Goal: Transaction & Acquisition: Purchase product/service

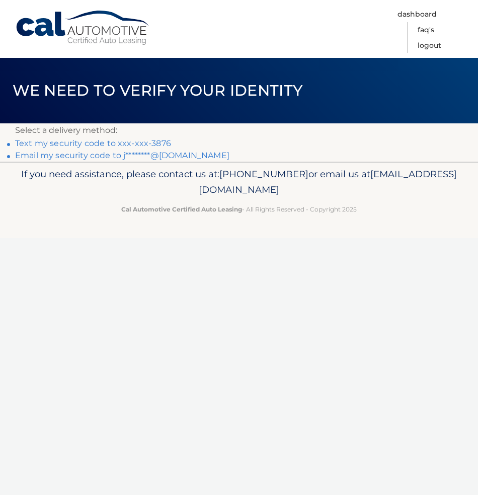
click at [150, 144] on link "Text my security code to xxx-xxx-3876" at bounding box center [93, 143] width 156 height 10
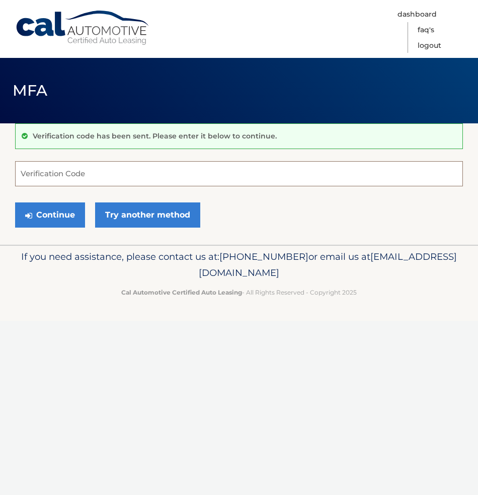
click at [186, 165] on input "Verification Code" at bounding box center [239, 173] width 448 height 25
type input "754529"
click at [63, 216] on button "Continue" at bounding box center [50, 214] width 70 height 25
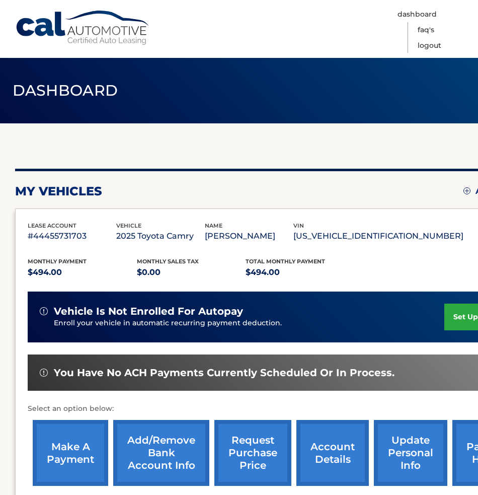
click at [304, 146] on div "my vehicles Add a new lease lease account #44455731703 vehicle 2025 Toyota Camr…" at bounding box center [280, 328] width 530 height 410
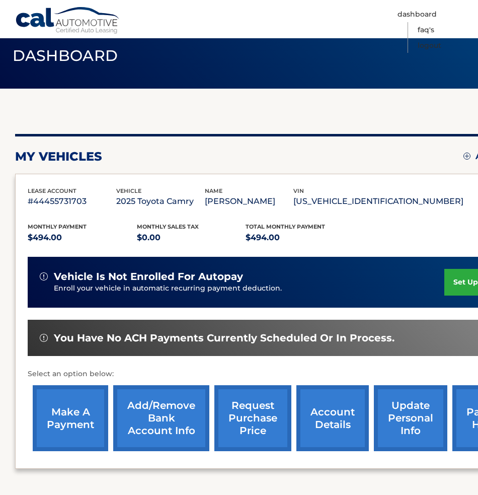
scroll to position [43, 0]
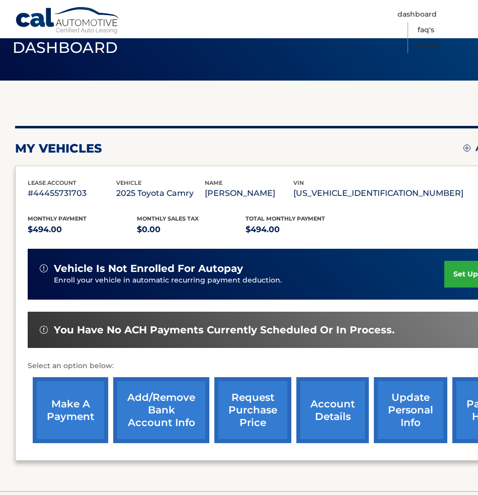
click at [257, 115] on div "my vehicles Add a new lease lease account #44455731703 vehicle 2025 Toyota Camr…" at bounding box center [280, 286] width 530 height 410
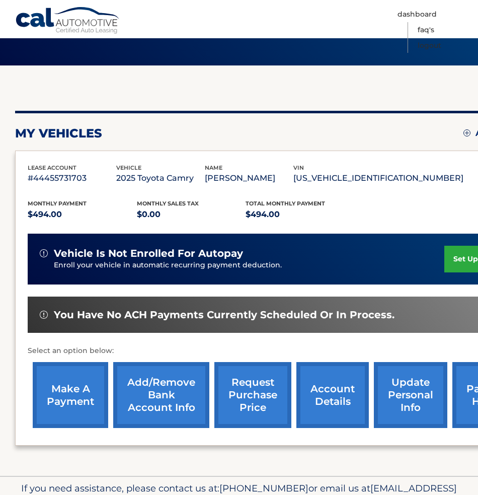
scroll to position [58, 0]
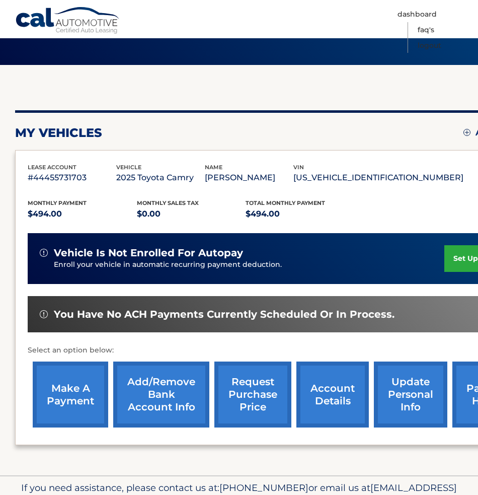
click at [317, 384] on link "account details" at bounding box center [332, 394] width 72 height 66
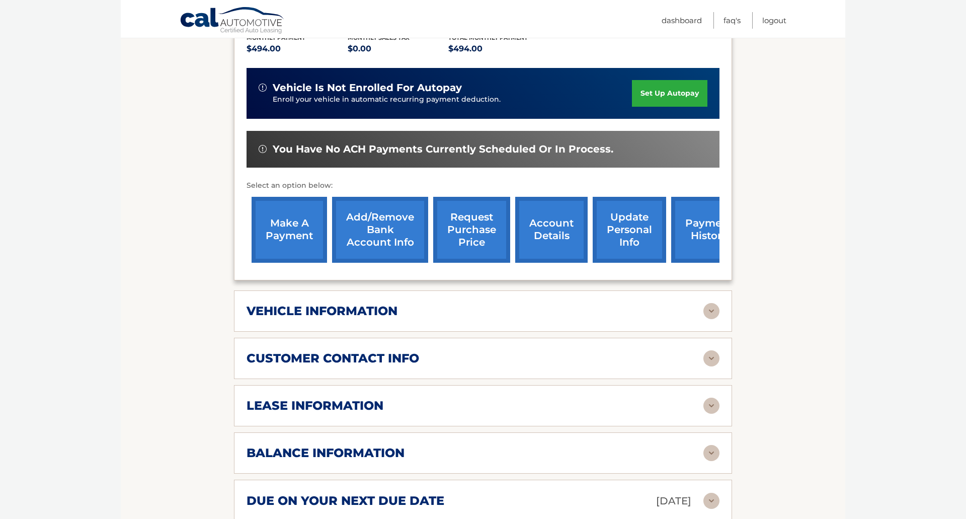
scroll to position [238, 0]
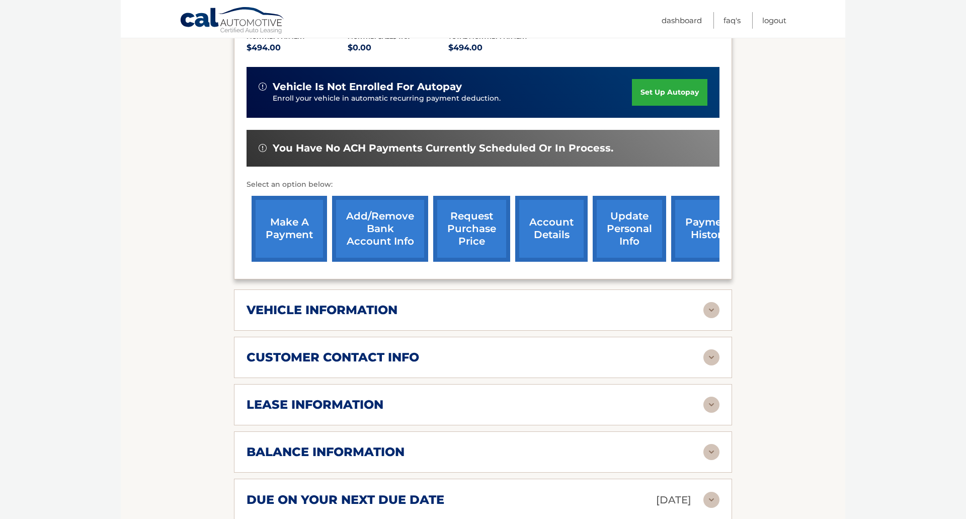
click at [478, 308] on img at bounding box center [712, 310] width 16 height 16
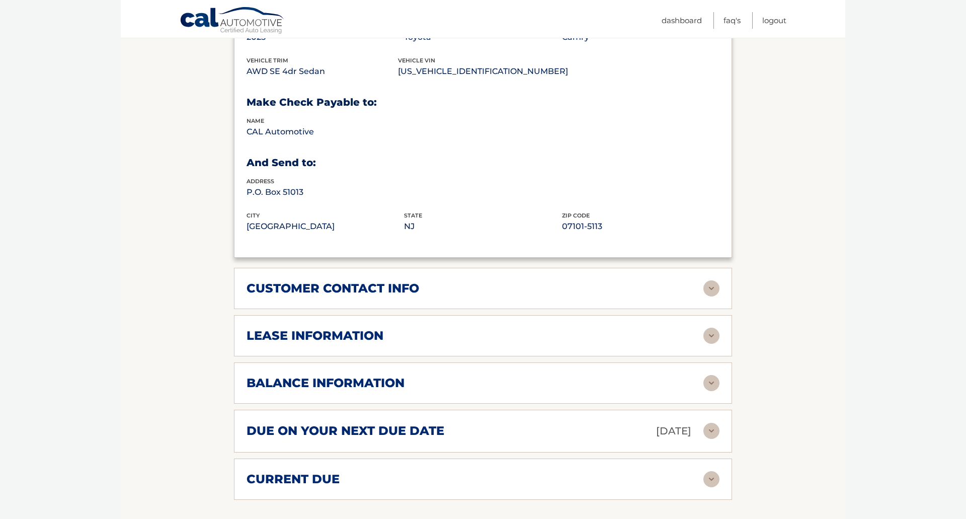
scroll to position [553, 0]
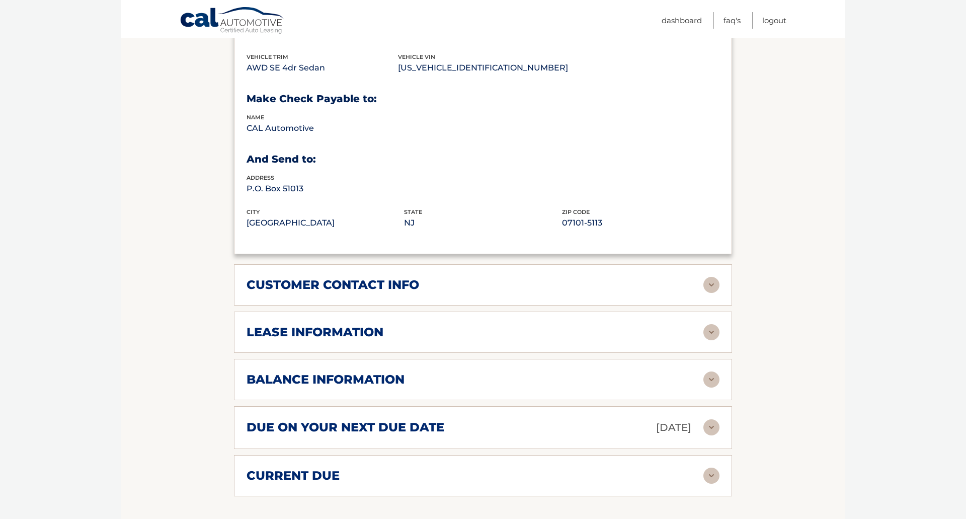
click at [478, 377] on div "balance information" at bounding box center [475, 379] width 457 height 15
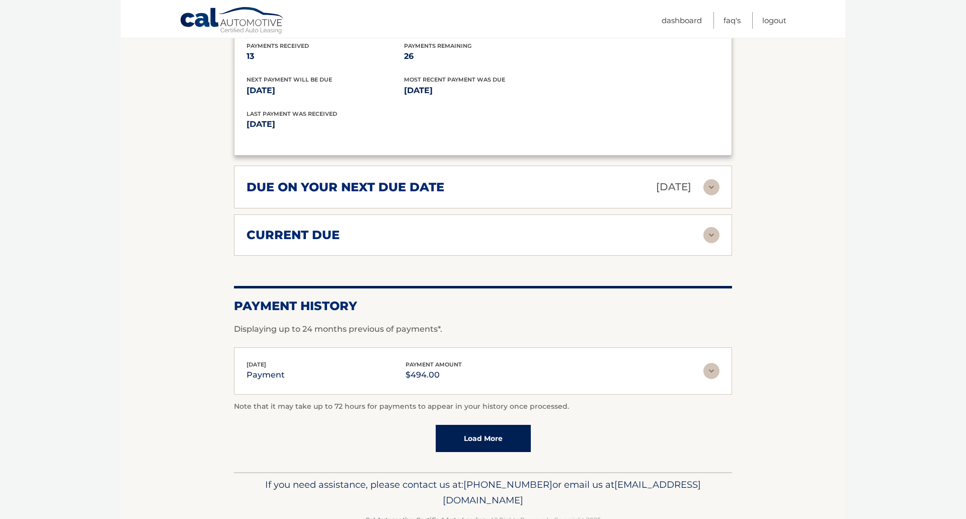
scroll to position [919, 0]
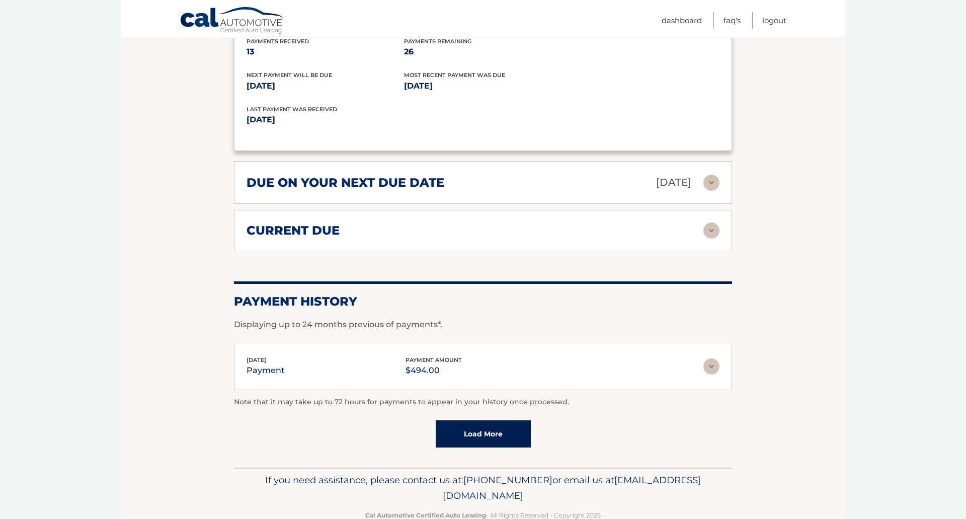
click at [478, 433] on link "Load More" at bounding box center [483, 433] width 95 height 27
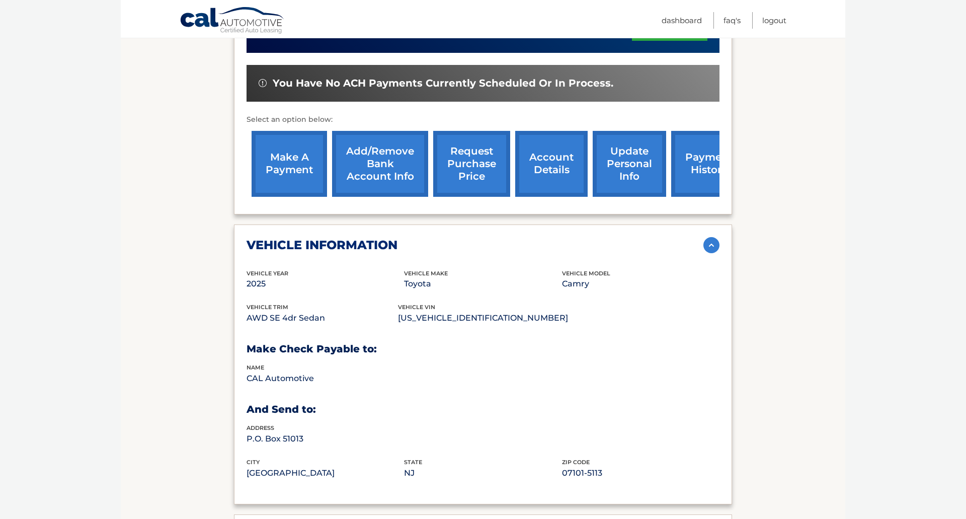
scroll to position [308, 0]
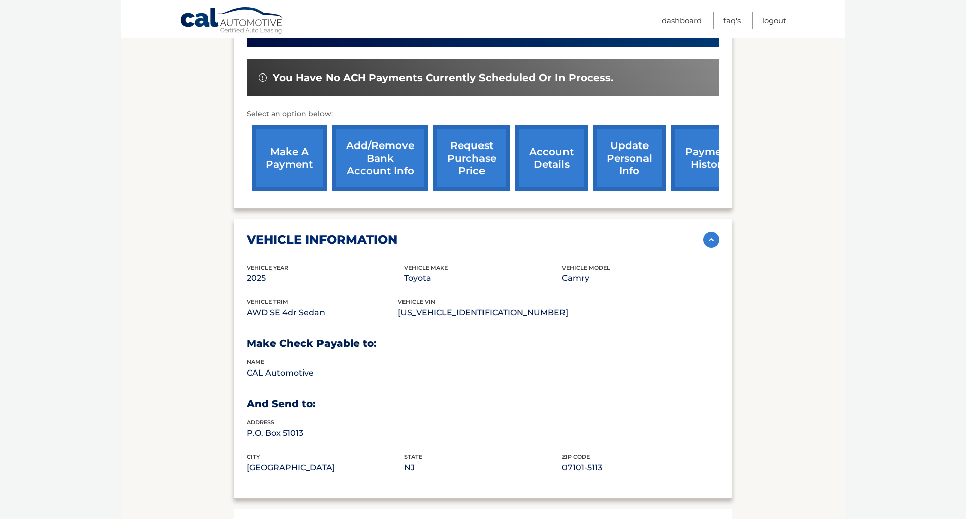
click at [478, 160] on link "payment history" at bounding box center [708, 158] width 75 height 66
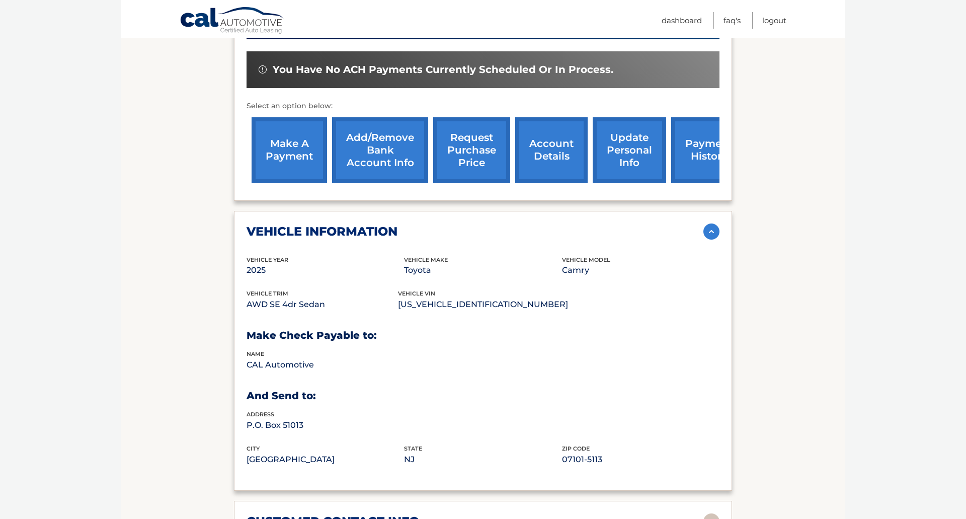
scroll to position [319, 0]
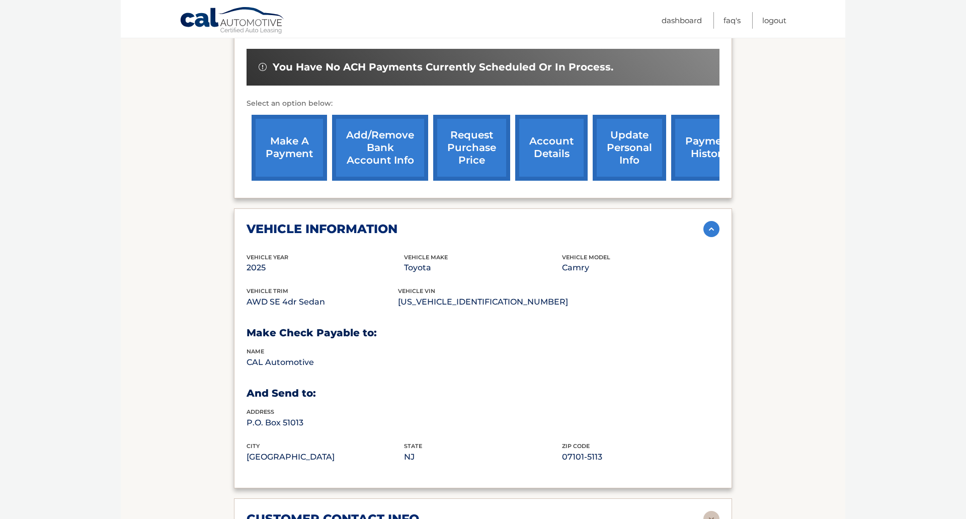
click at [473, 152] on link "request purchase price" at bounding box center [471, 148] width 77 height 66
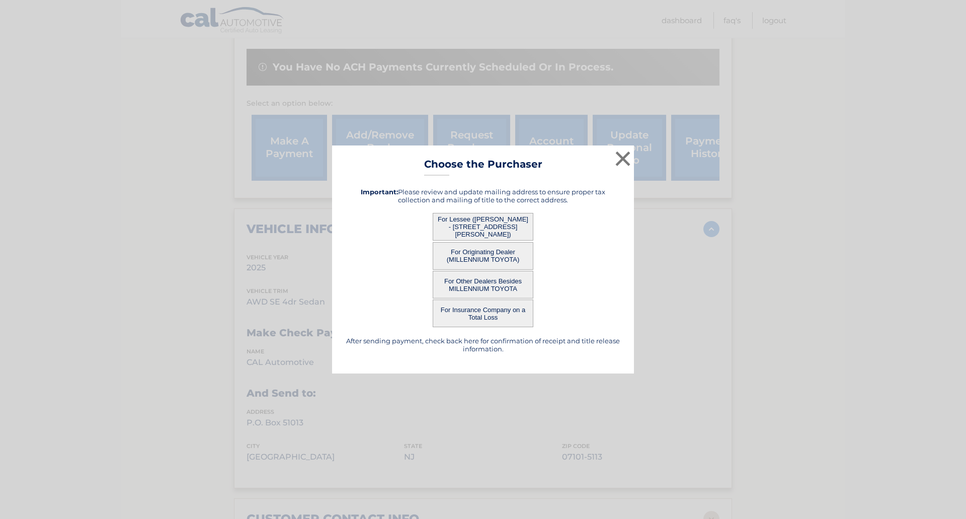
click at [478, 225] on button "For Lessee ([PERSON_NAME] - [STREET_ADDRESS][PERSON_NAME])" at bounding box center [483, 227] width 101 height 28
click at [478, 161] on button "×" at bounding box center [623, 158] width 20 height 20
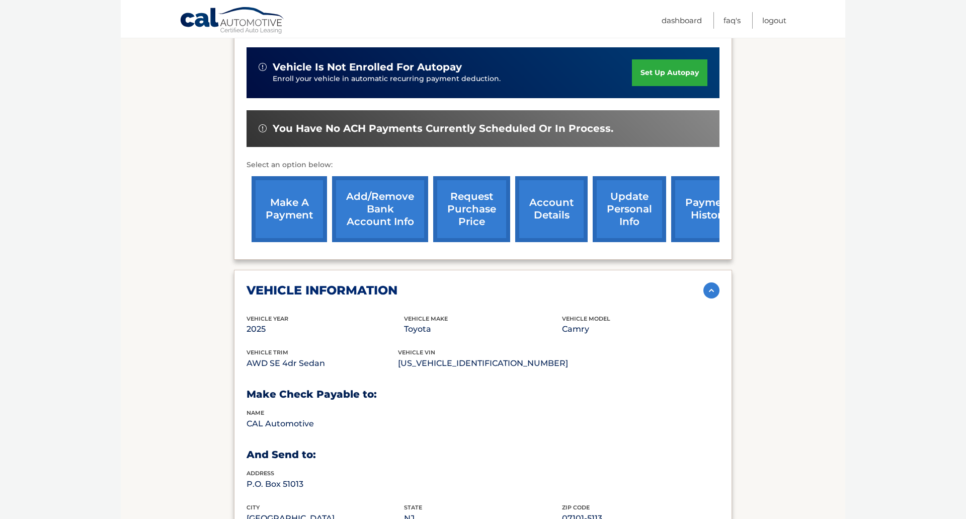
scroll to position [250, 0]
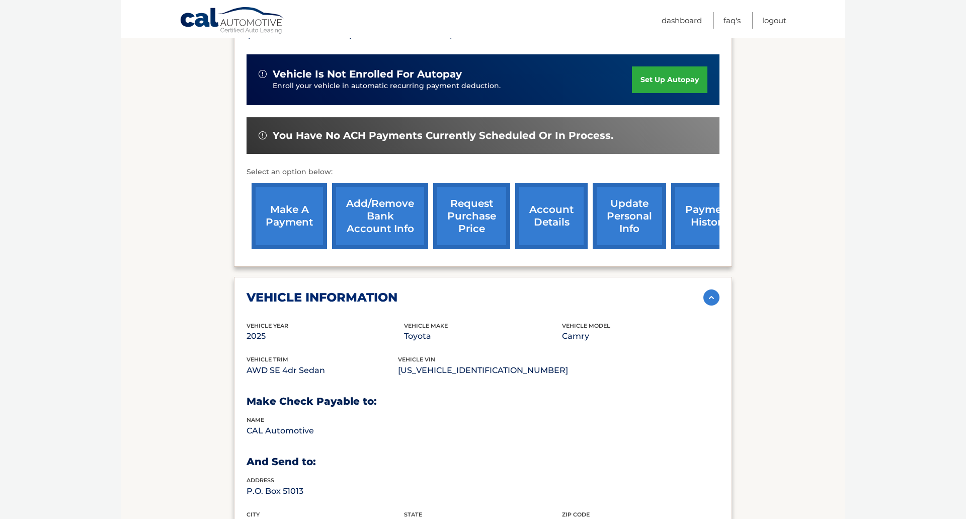
click at [478, 206] on link "account details" at bounding box center [551, 216] width 72 height 66
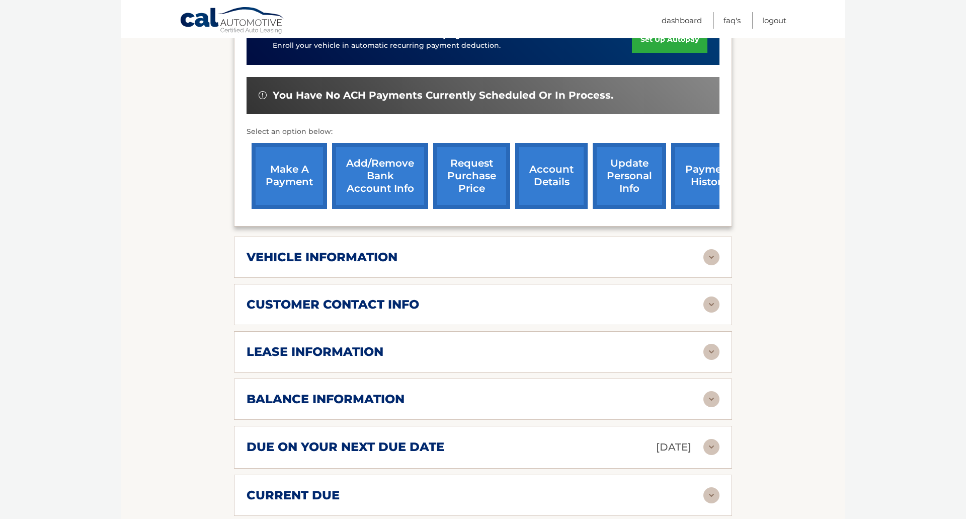
scroll to position [307, 0]
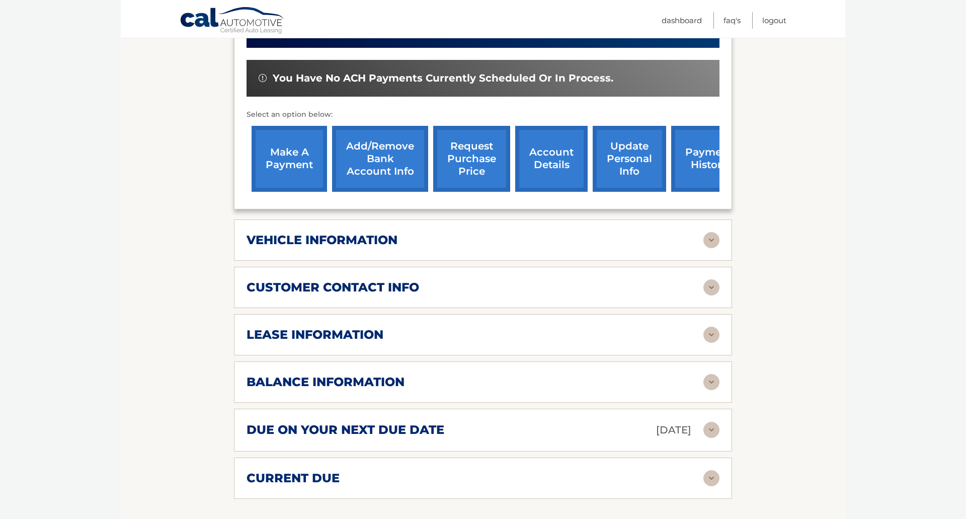
click at [709, 240] on img at bounding box center [712, 240] width 16 height 16
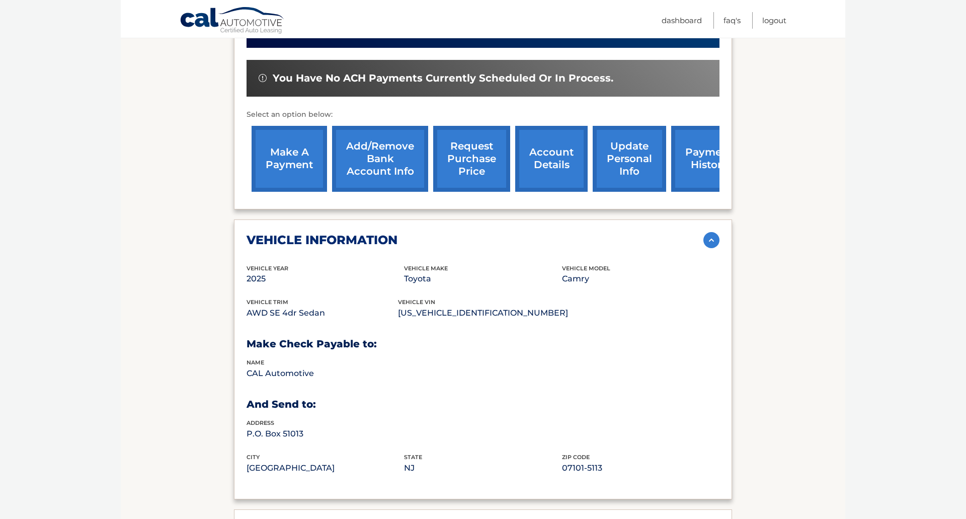
click at [709, 240] on img at bounding box center [712, 240] width 16 height 16
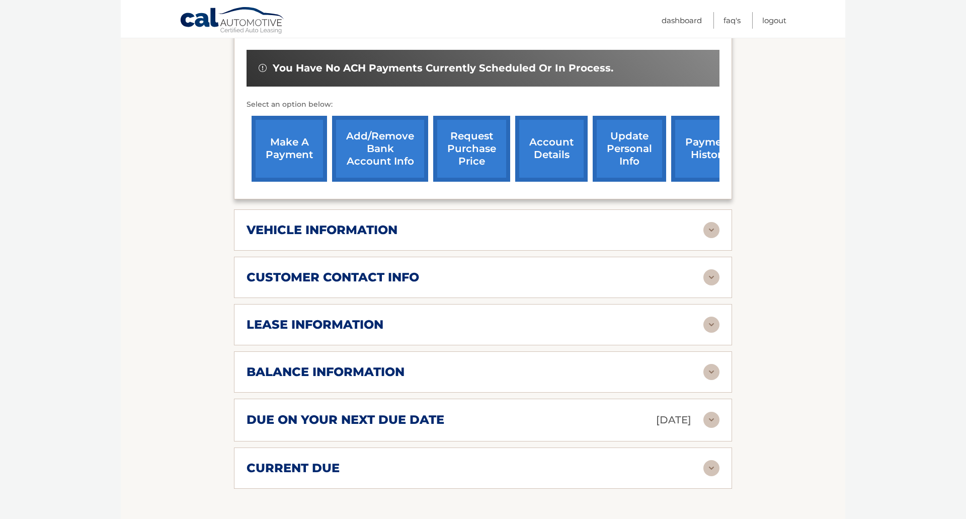
scroll to position [323, 0]
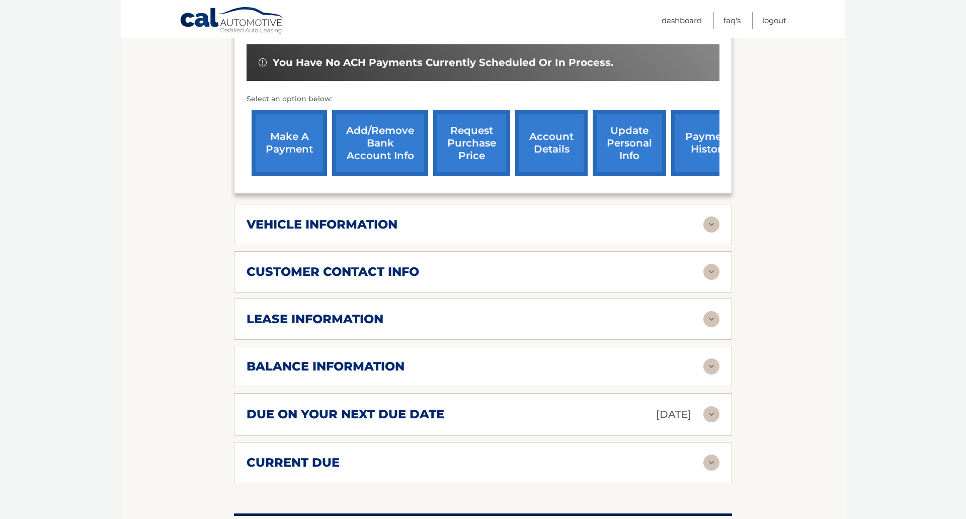
click at [714, 271] on img at bounding box center [712, 272] width 16 height 16
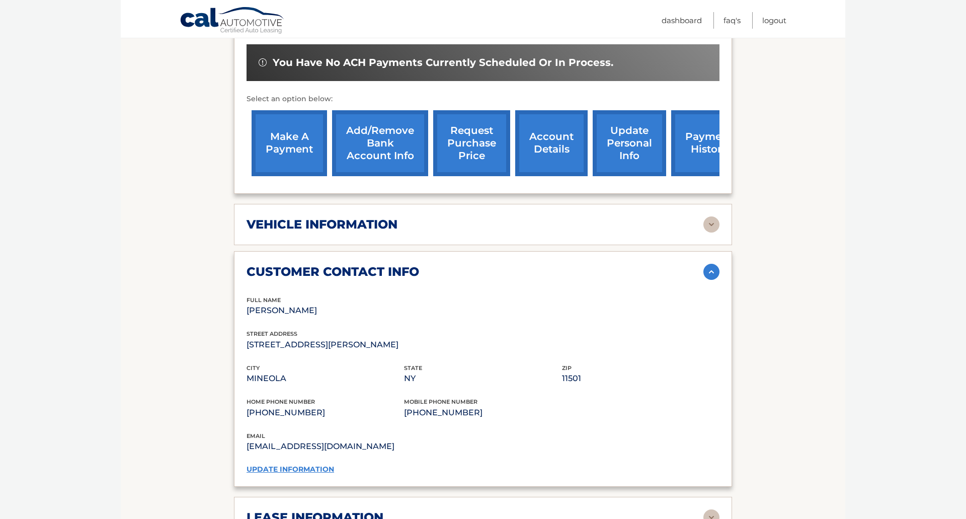
click at [714, 271] on img at bounding box center [712, 272] width 16 height 16
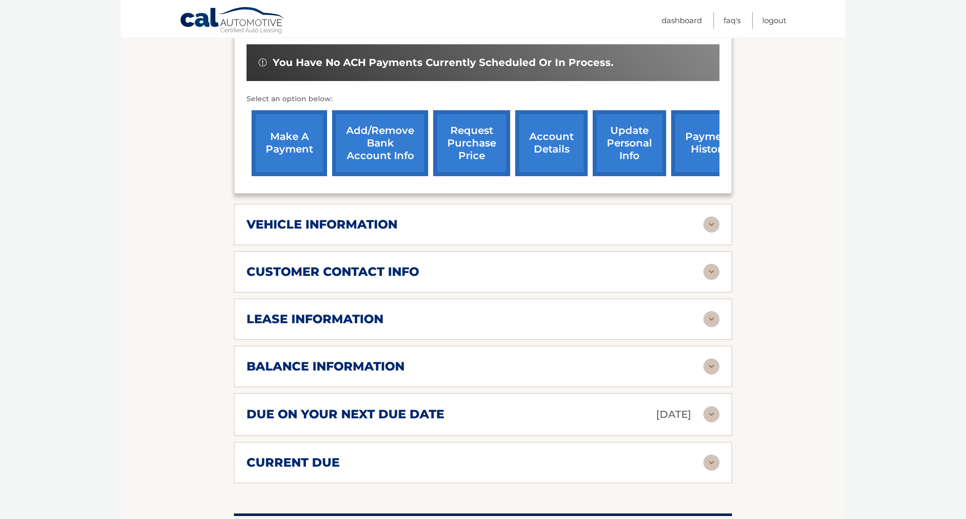
click at [709, 326] on img at bounding box center [712, 319] width 16 height 16
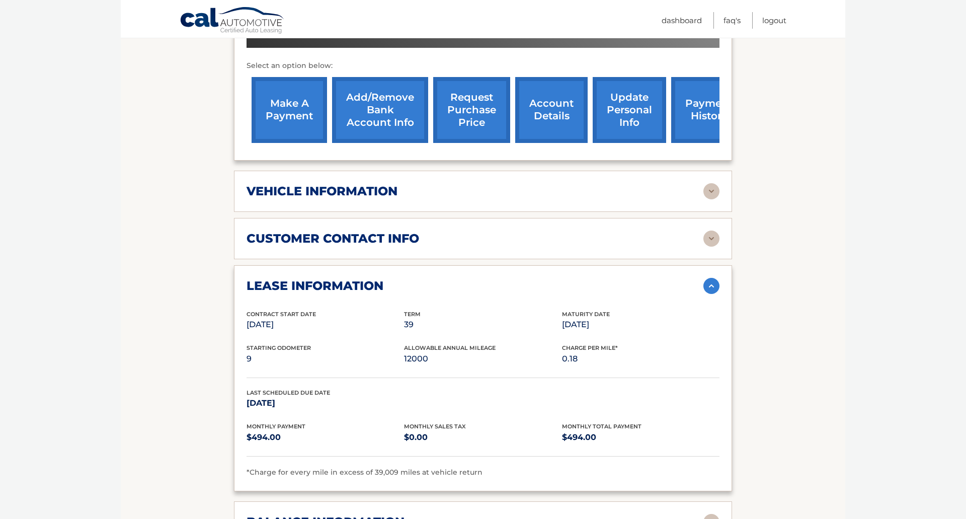
scroll to position [363, 0]
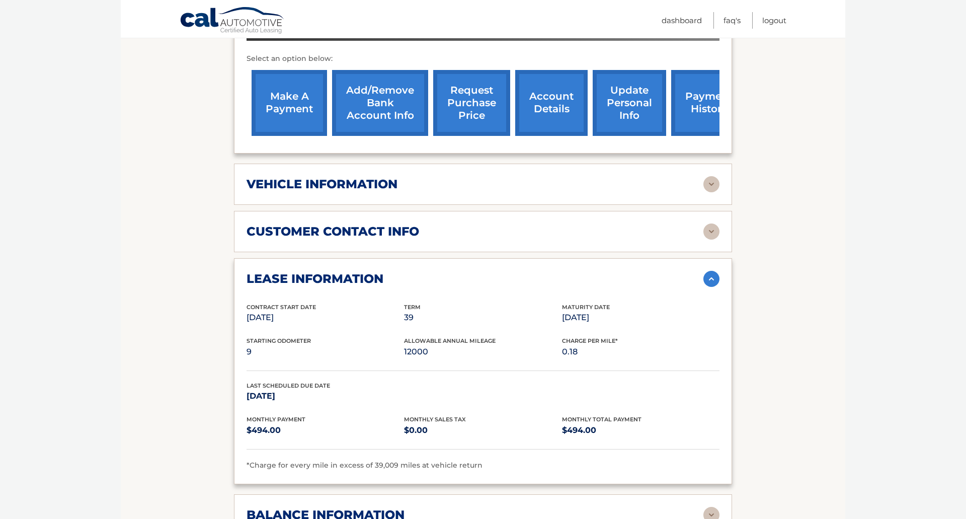
click at [712, 278] on img at bounding box center [712, 279] width 16 height 16
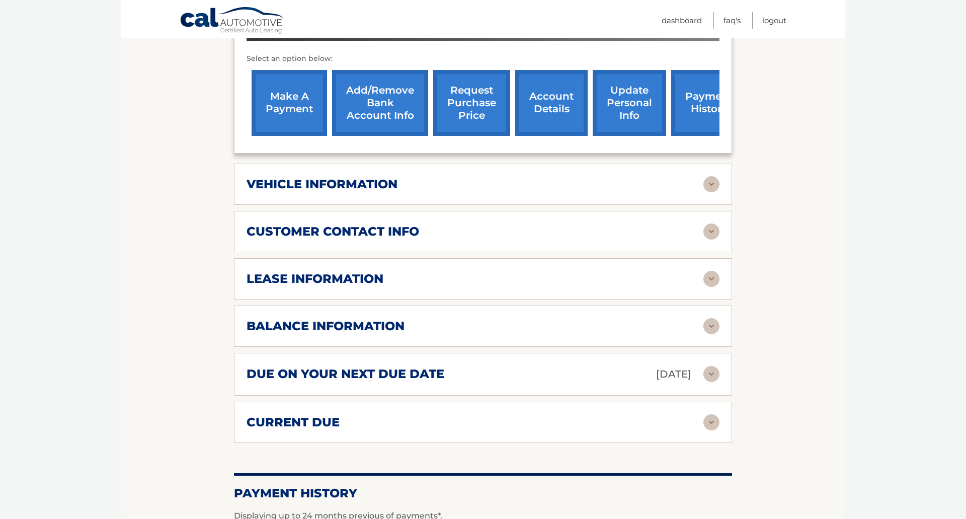
click at [711, 330] on img at bounding box center [712, 326] width 16 height 16
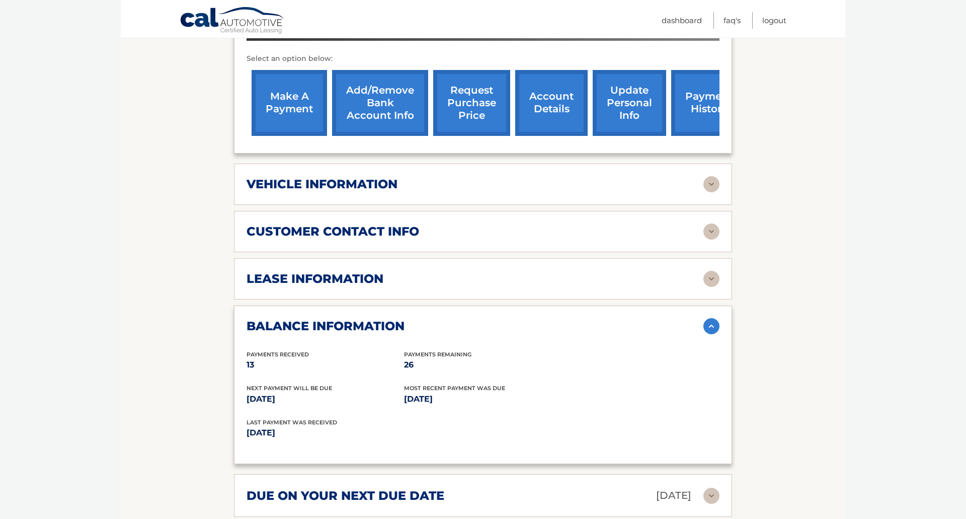
click at [711, 330] on img at bounding box center [712, 326] width 16 height 16
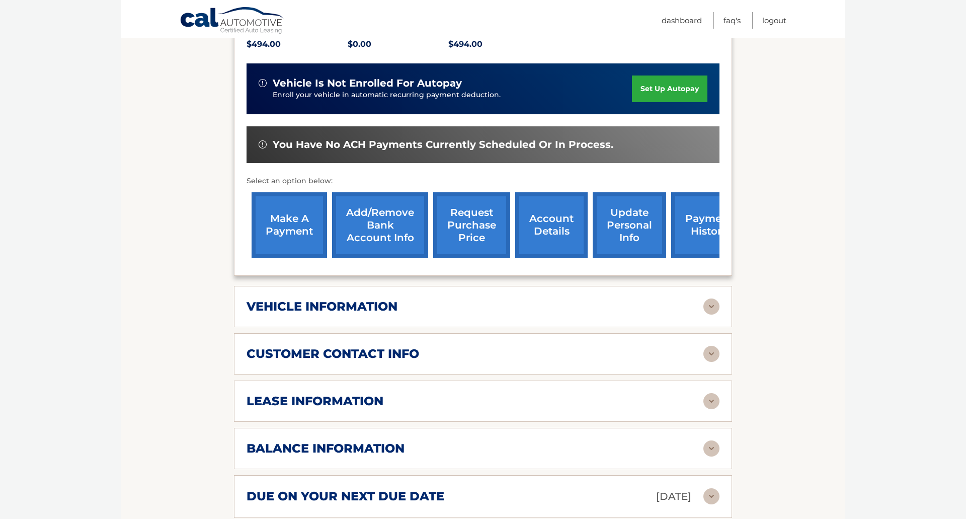
scroll to position [235, 0]
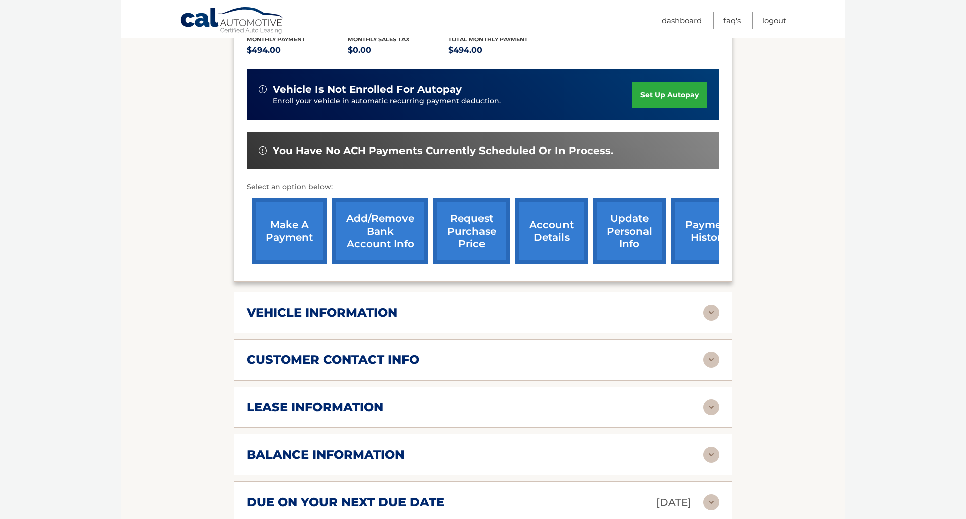
click at [292, 223] on link "make a payment" at bounding box center [289, 231] width 75 height 66
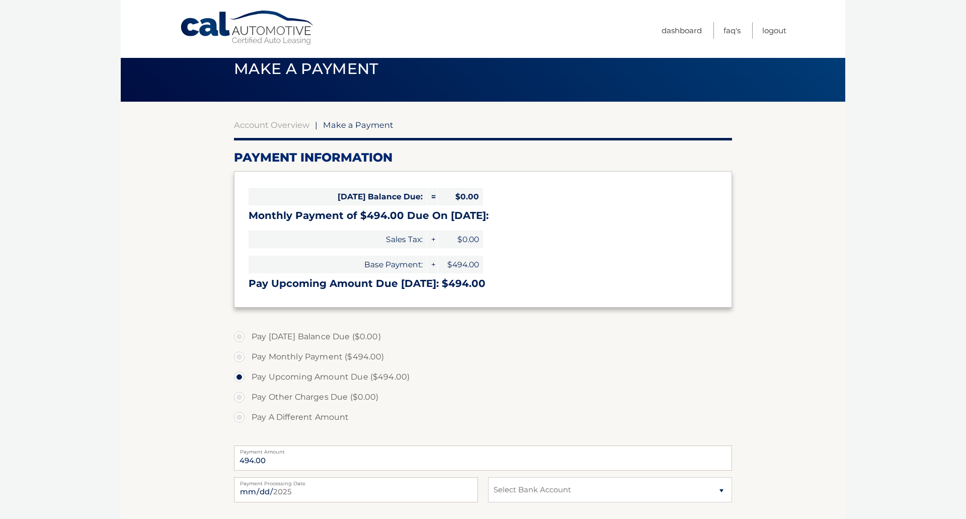
scroll to position [28, 0]
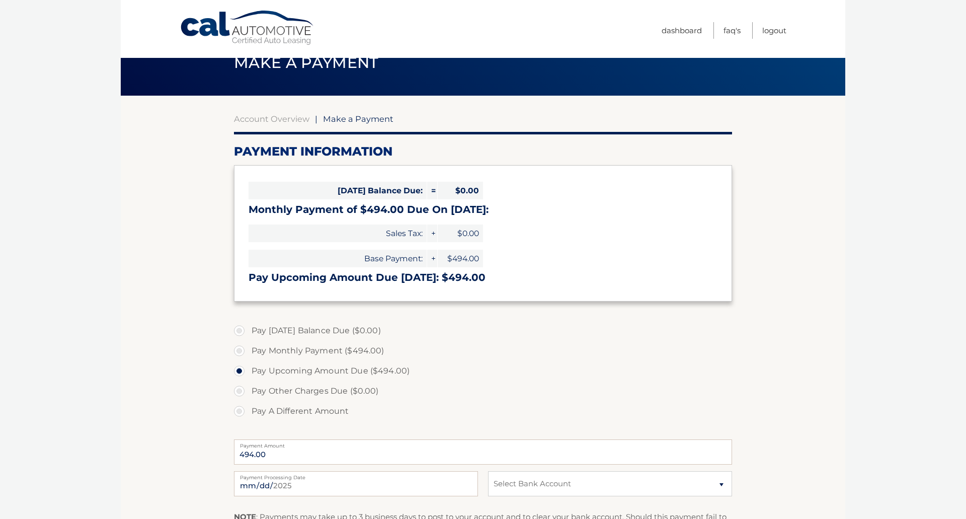
click at [235, 355] on label "Pay Monthly Payment ($494.00)" at bounding box center [483, 351] width 498 height 20
click at [238, 355] on input "Pay Monthly Payment ($494.00)" at bounding box center [243, 349] width 10 height 16
radio input "true"
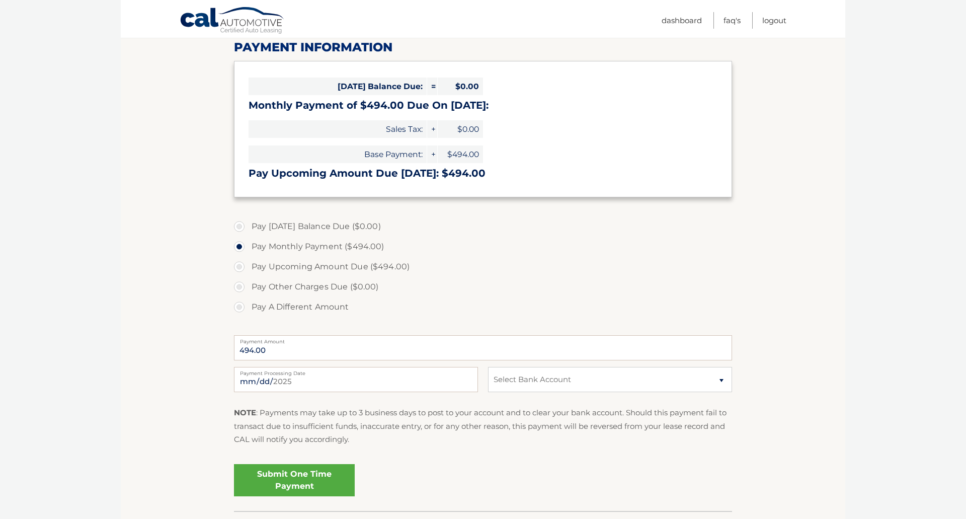
scroll to position [137, 0]
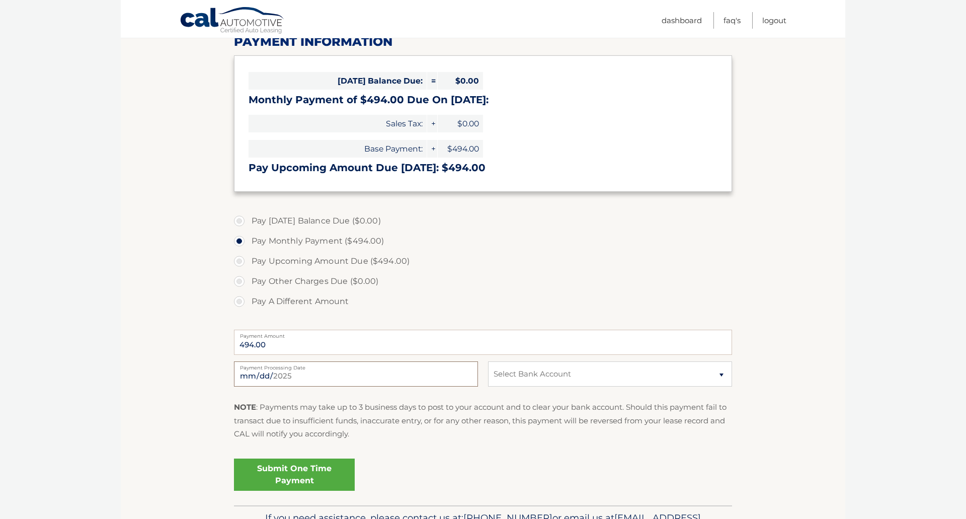
click at [382, 374] on input "2025-08-17" at bounding box center [356, 373] width 244 height 25
type input "2025-08-20"
click at [531, 275] on label "Pay Other Charges Due ($0.00)" at bounding box center [483, 281] width 498 height 20
click at [587, 381] on select "Select Bank Account Checking WELLS FARGO BANK *****3641 Checking BANK OF AMERIC…" at bounding box center [610, 373] width 244 height 25
select select "ZDgxZTllZTUtZjg5NS00Mjg2LThkZjYtOTY1Yjg2MmM0N2Rk"
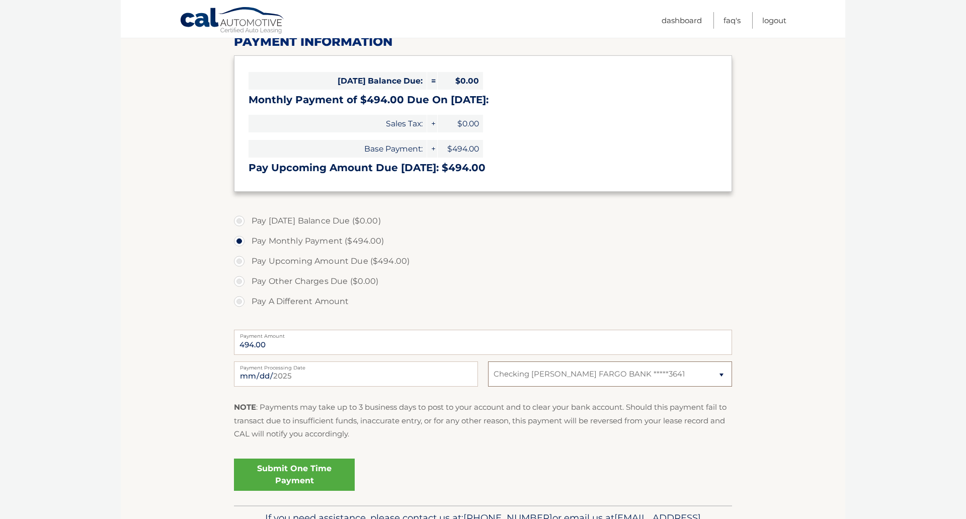
click at [488, 361] on select "Select Bank Account Checking WELLS FARGO BANK *****3641 Checking BANK OF AMERIC…" at bounding box center [610, 373] width 244 height 25
click at [449, 444] on div "NOTE : Payments may take up to 3 business days to post to your account and to c…" at bounding box center [483, 424] width 498 height 47
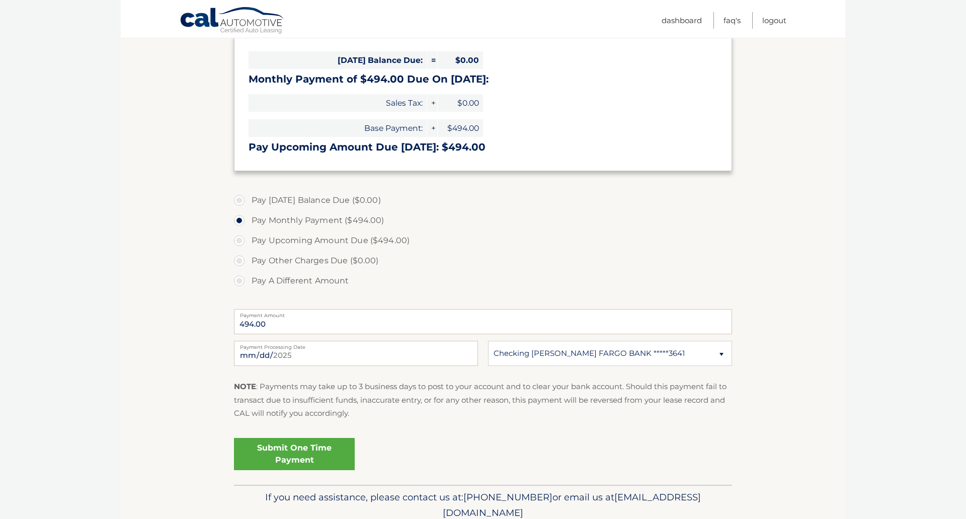
scroll to position [163, 0]
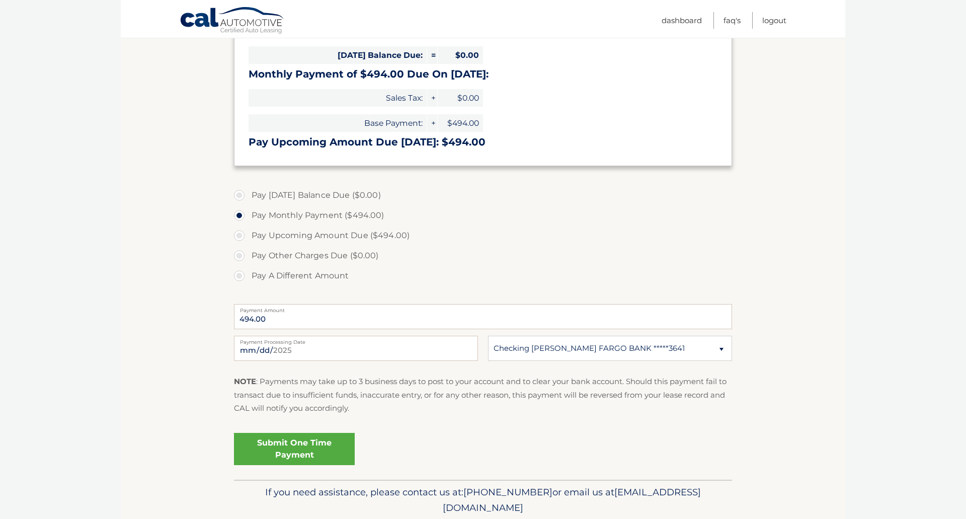
click at [304, 451] on link "Submit One Time Payment" at bounding box center [294, 449] width 121 height 32
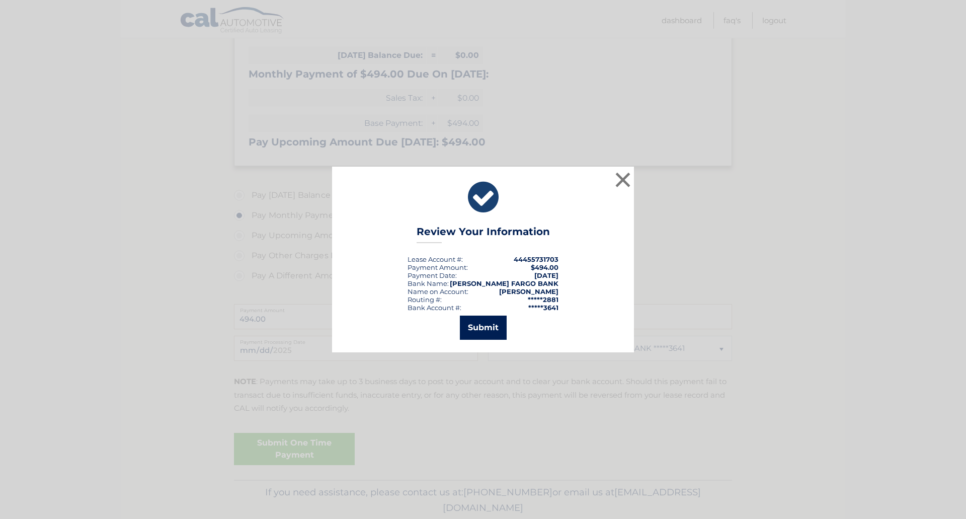
click at [488, 328] on button "Submit" at bounding box center [483, 328] width 47 height 24
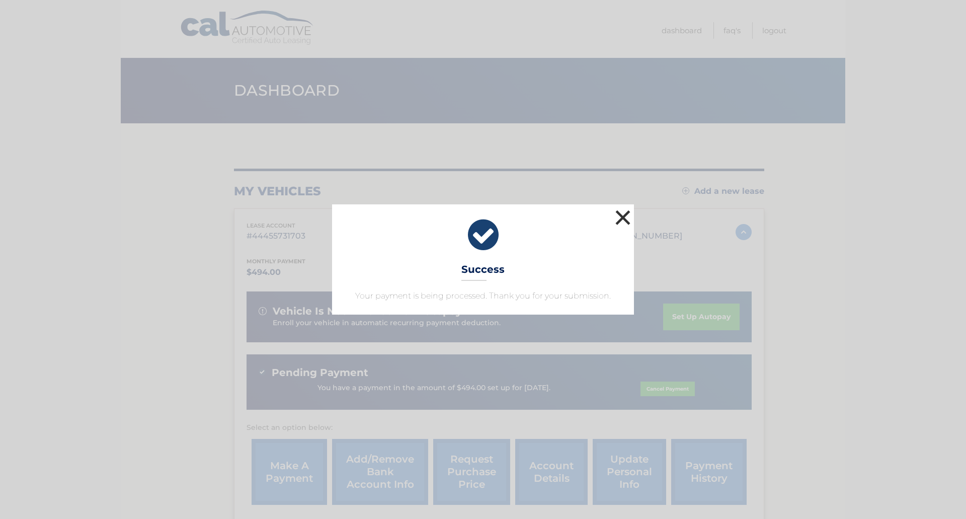
click at [621, 215] on button "×" at bounding box center [623, 217] width 20 height 20
